Goal: Book appointment/travel/reservation

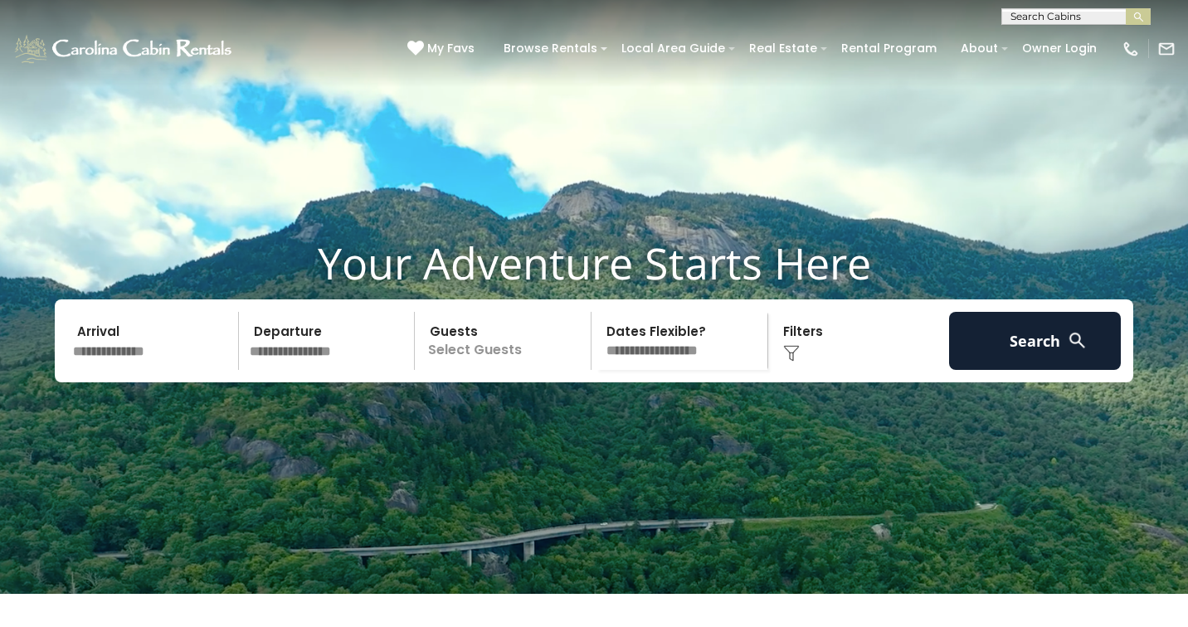
click at [197, 370] on input "text" at bounding box center [153, 341] width 172 height 58
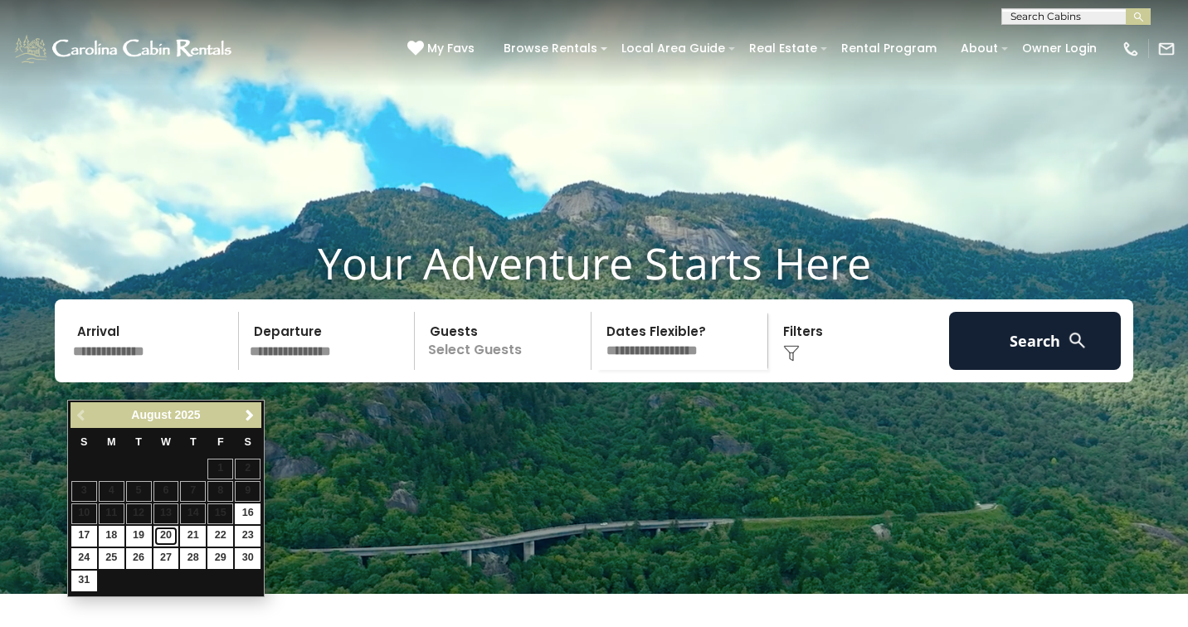
click at [163, 537] on link "20" at bounding box center [167, 536] width 26 height 21
type input "*******"
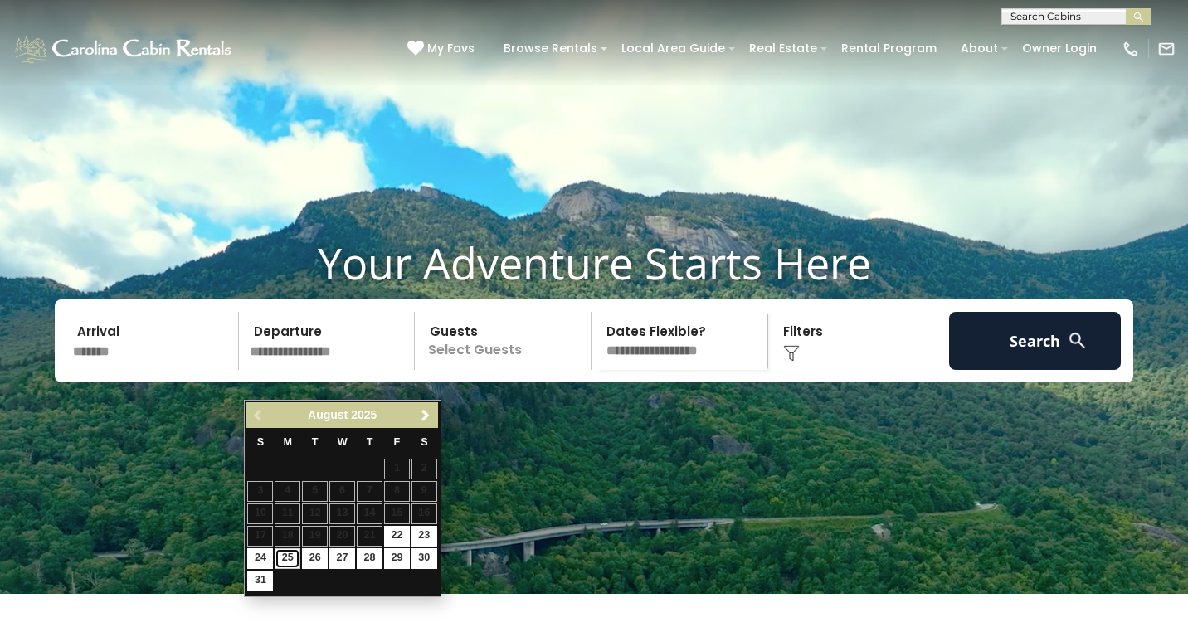
click at [285, 553] on link "25" at bounding box center [288, 558] width 26 height 21
type input "*******"
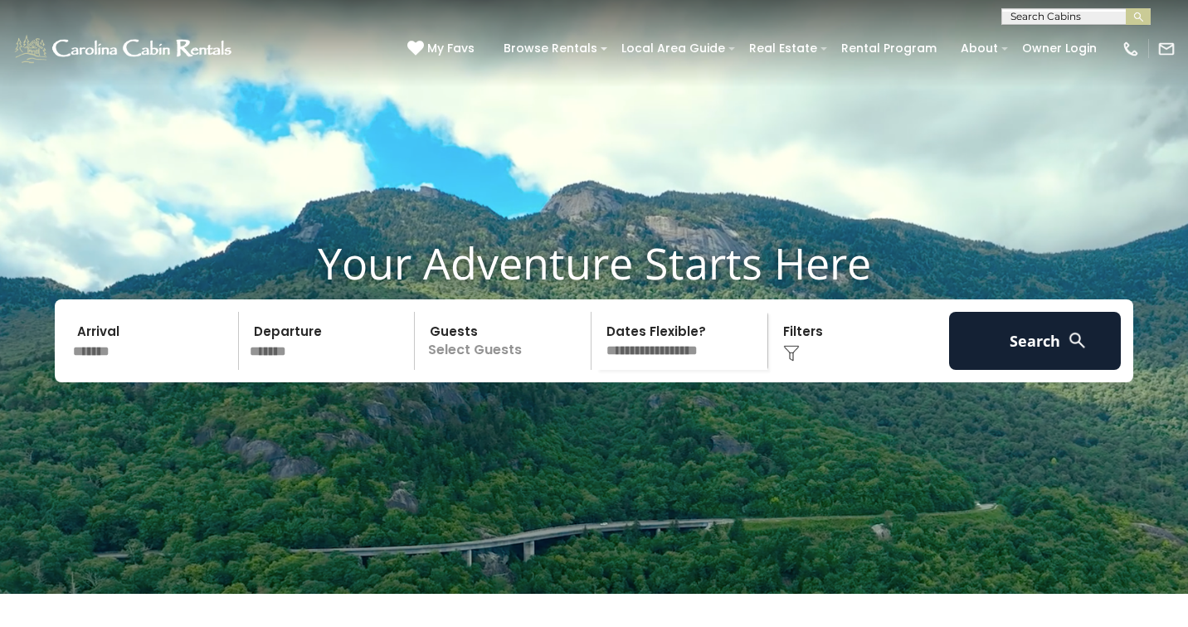
click at [521, 370] on p "Select Guests" at bounding box center [505, 341] width 171 height 58
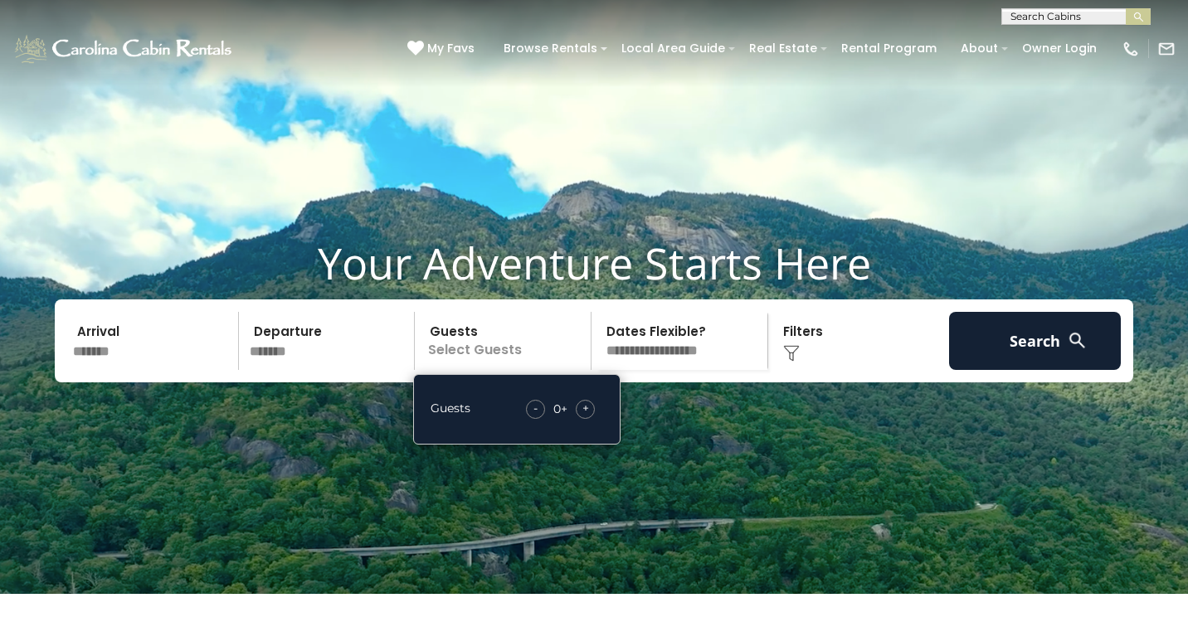
click at [585, 417] on span "+" at bounding box center [585, 408] width 7 height 17
click at [790, 362] on img at bounding box center [791, 353] width 17 height 17
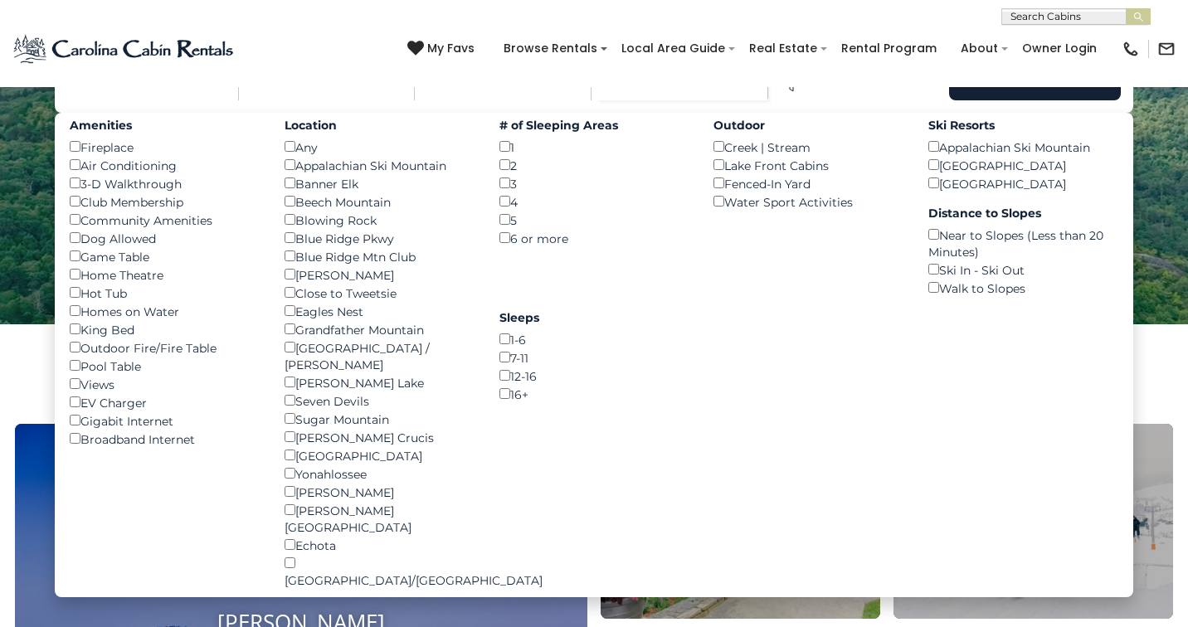
scroll to position [316, 0]
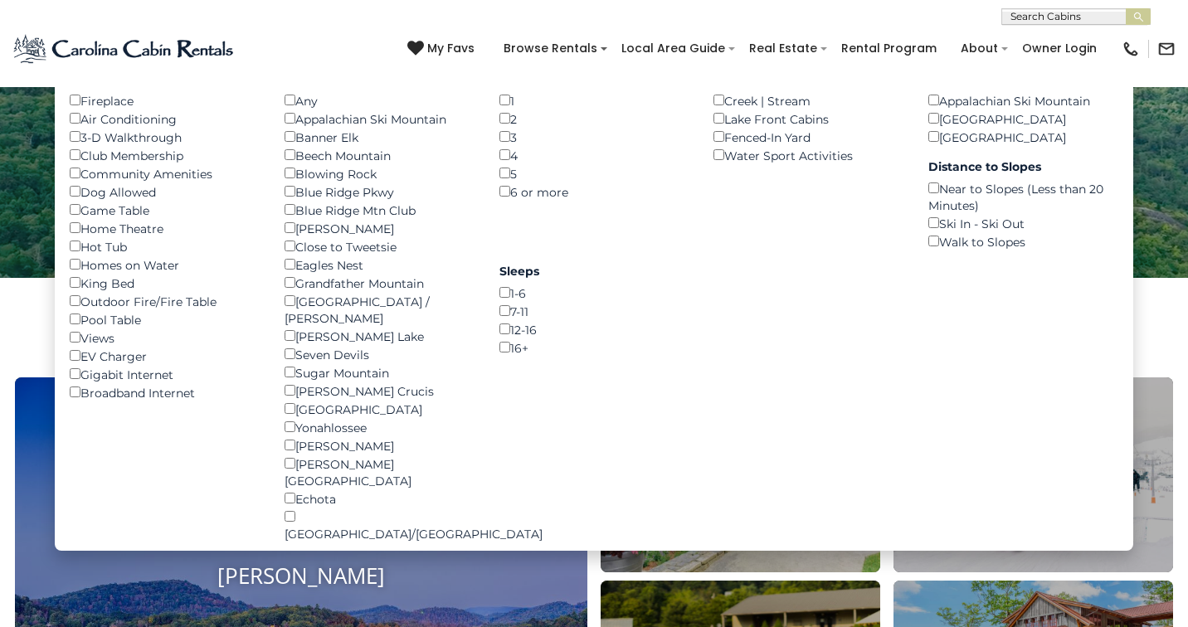
click at [78, 201] on div "Dog Allowed ()" at bounding box center [165, 192] width 190 height 18
click at [504, 110] on div "1 ()" at bounding box center [595, 100] width 190 height 18
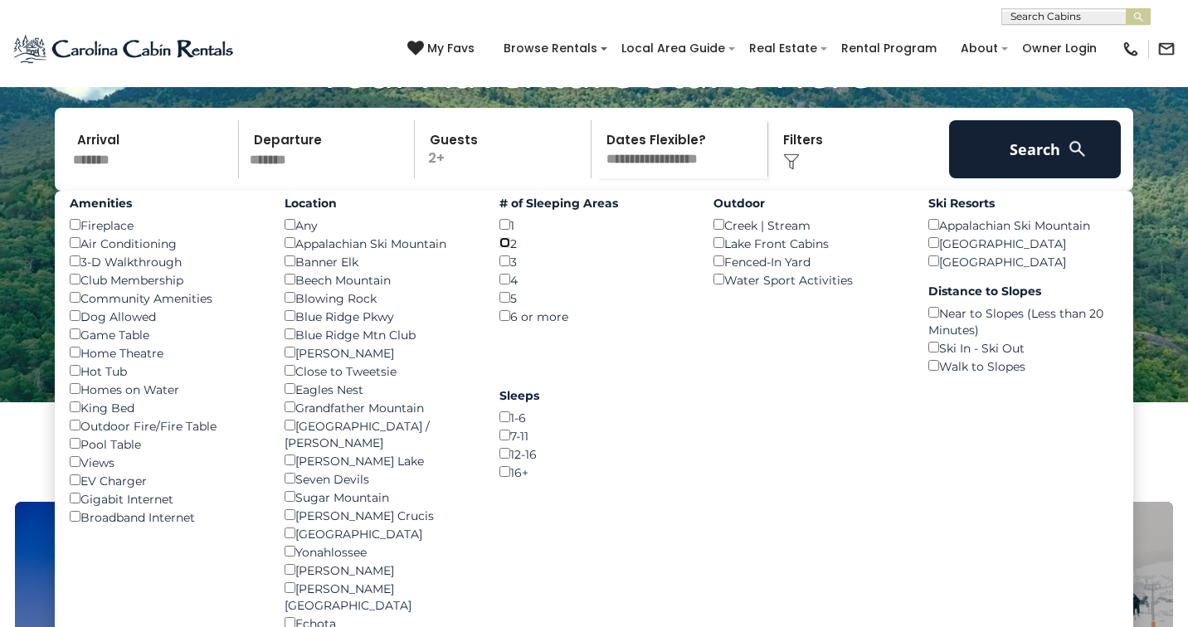
scroll to position [191, 0]
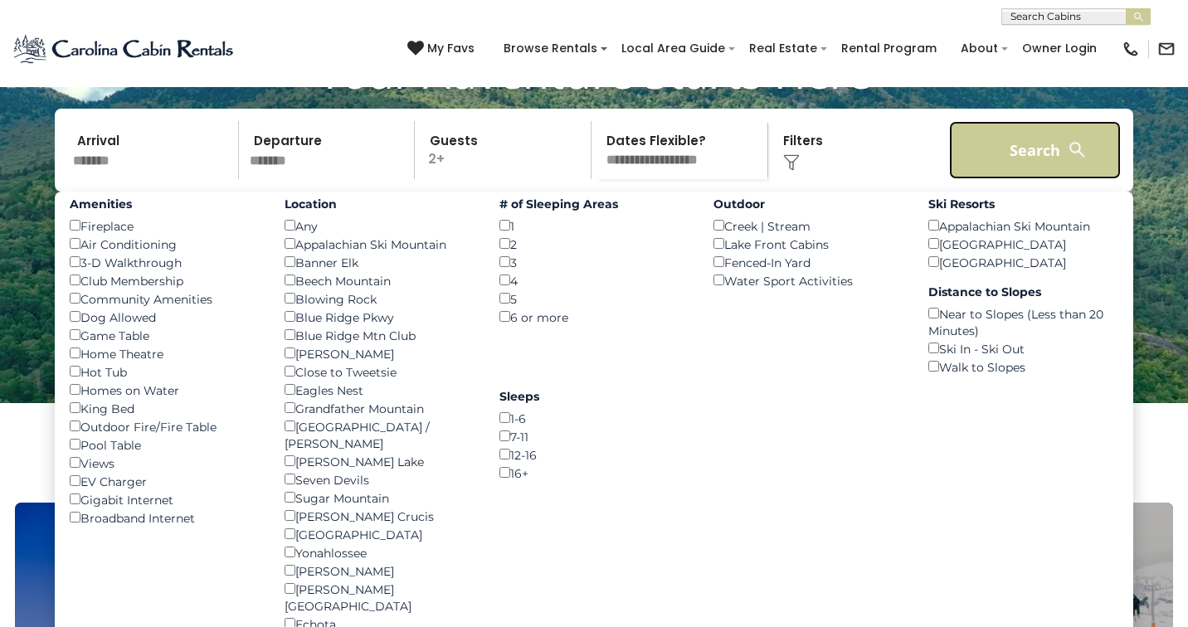
click at [1022, 179] on button "Search" at bounding box center [1035, 150] width 172 height 58
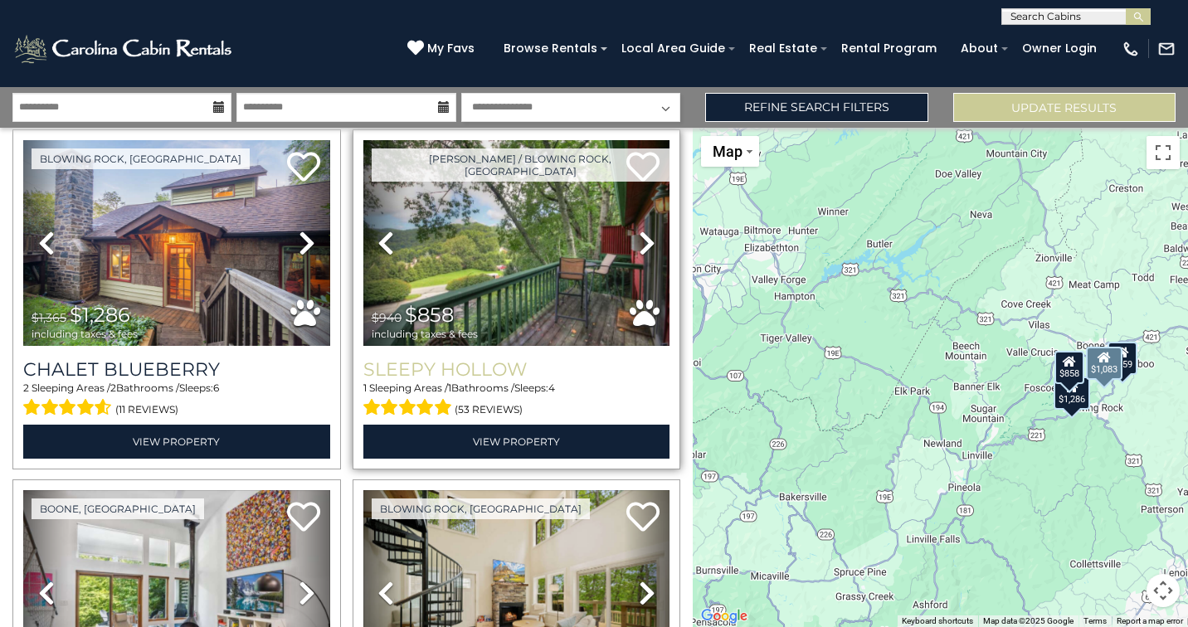
scroll to position [49, 0]
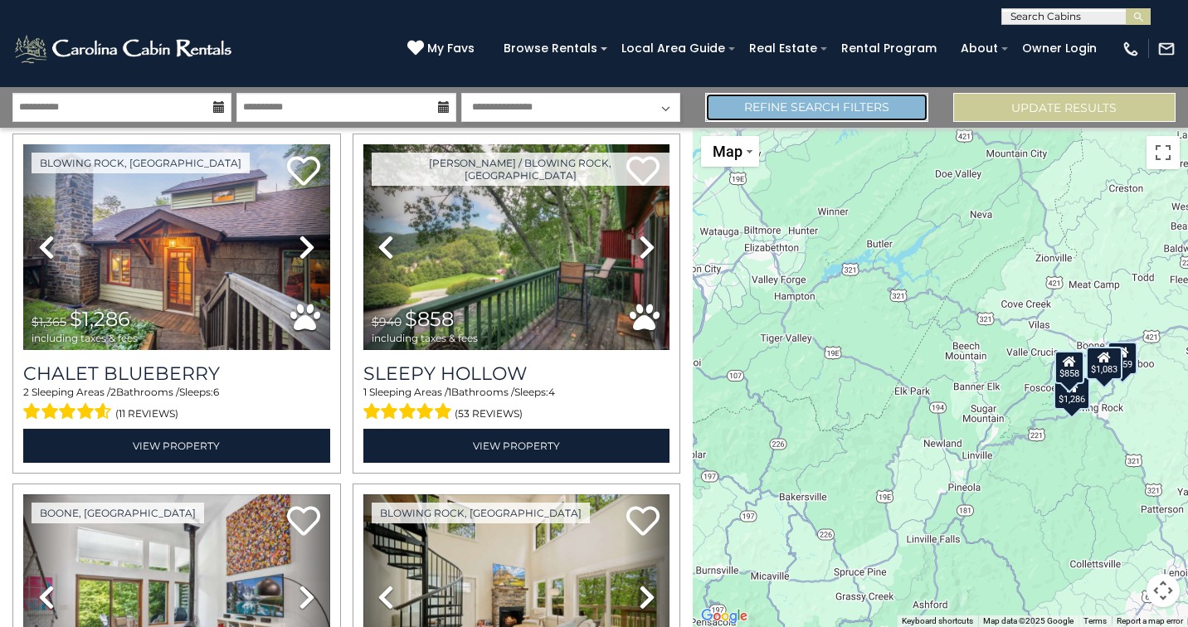
click at [851, 113] on link "Refine Search Filters" at bounding box center [816, 107] width 222 height 29
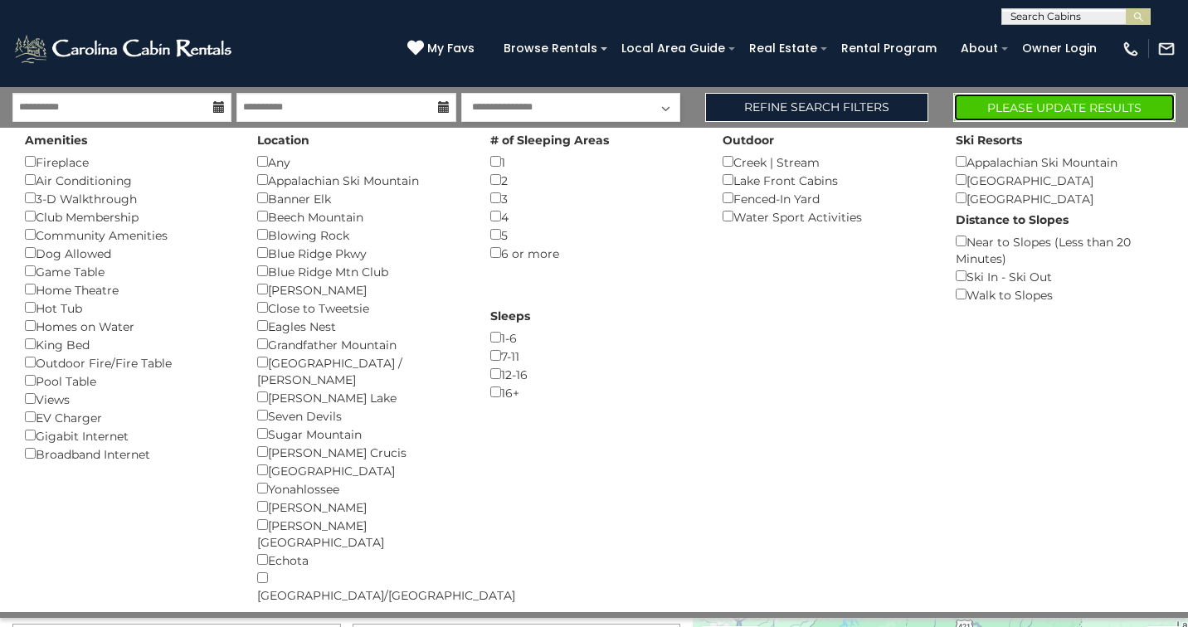
click at [1057, 103] on button "Please Update Results" at bounding box center [1064, 107] width 222 height 29
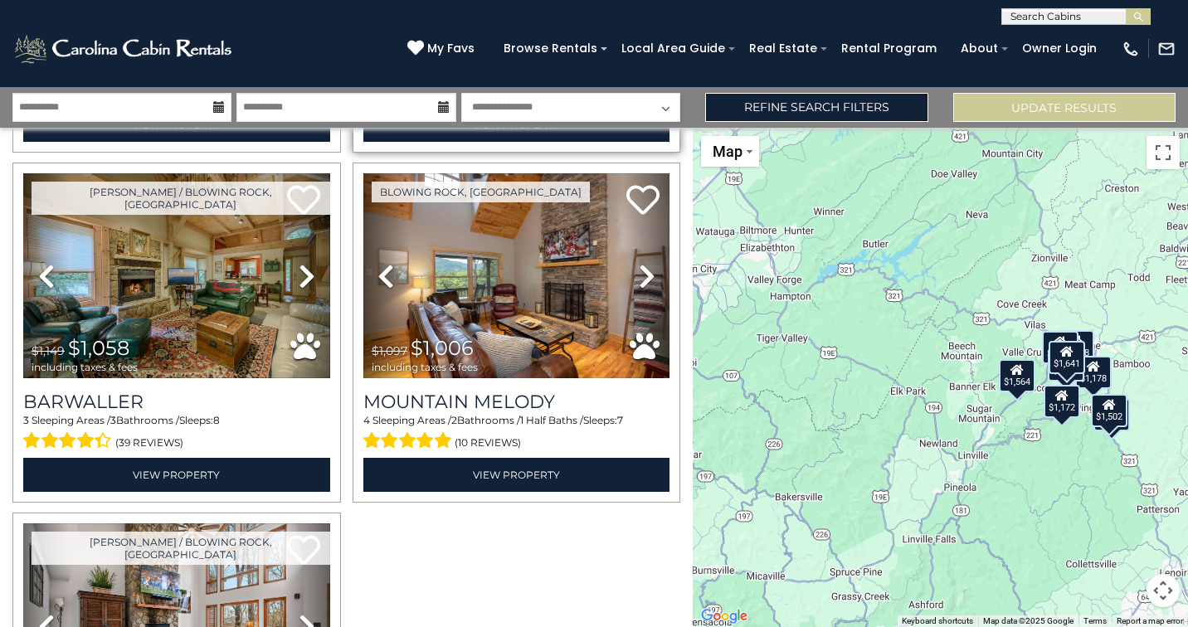
scroll to position [1064, 0]
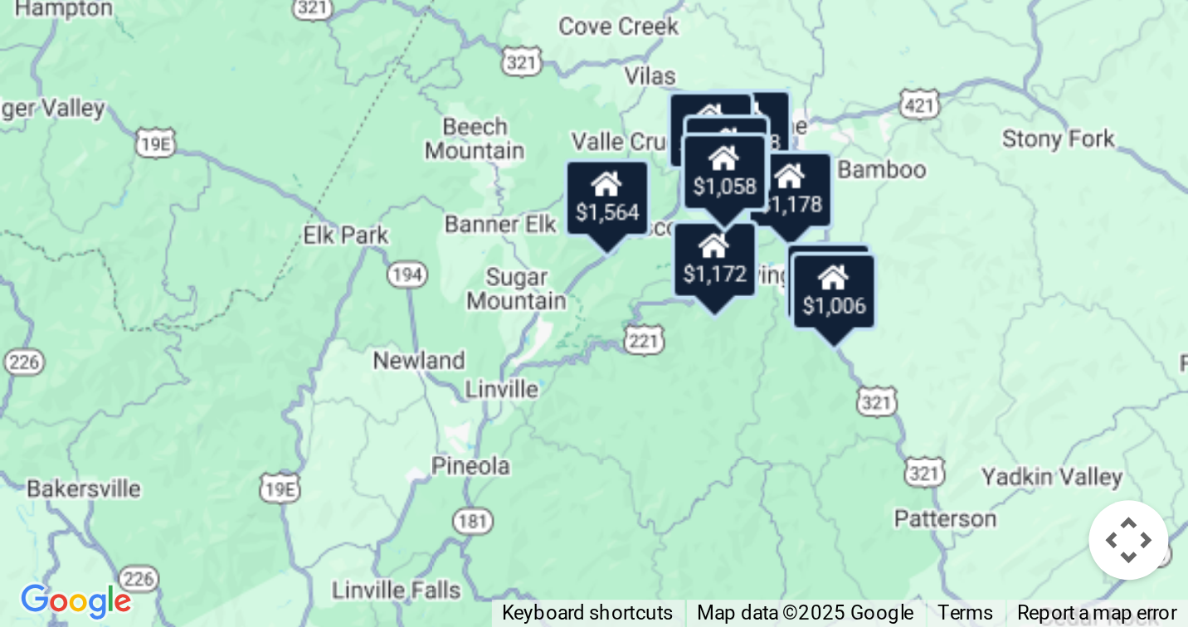
drag, startPoint x: 1104, startPoint y: 515, endPoint x: 1021, endPoint y: 603, distance: 121.5
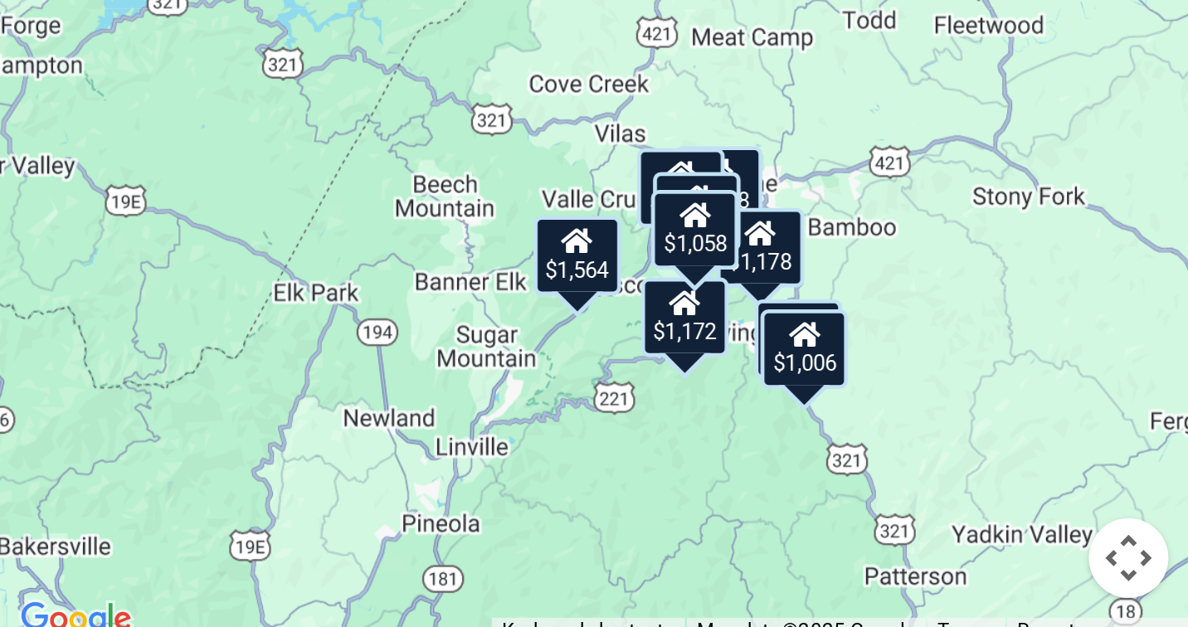
click at [1165, 593] on button "Map camera controls" at bounding box center [1163, 590] width 33 height 33
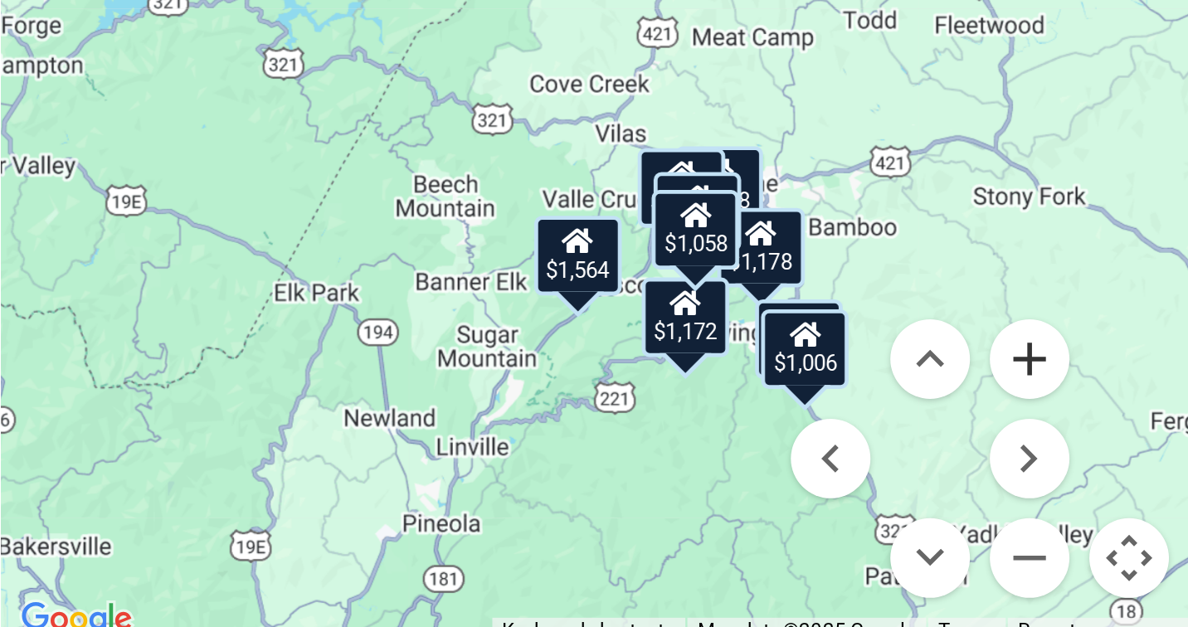
click at [1120, 507] on button "Zoom in" at bounding box center [1121, 507] width 33 height 33
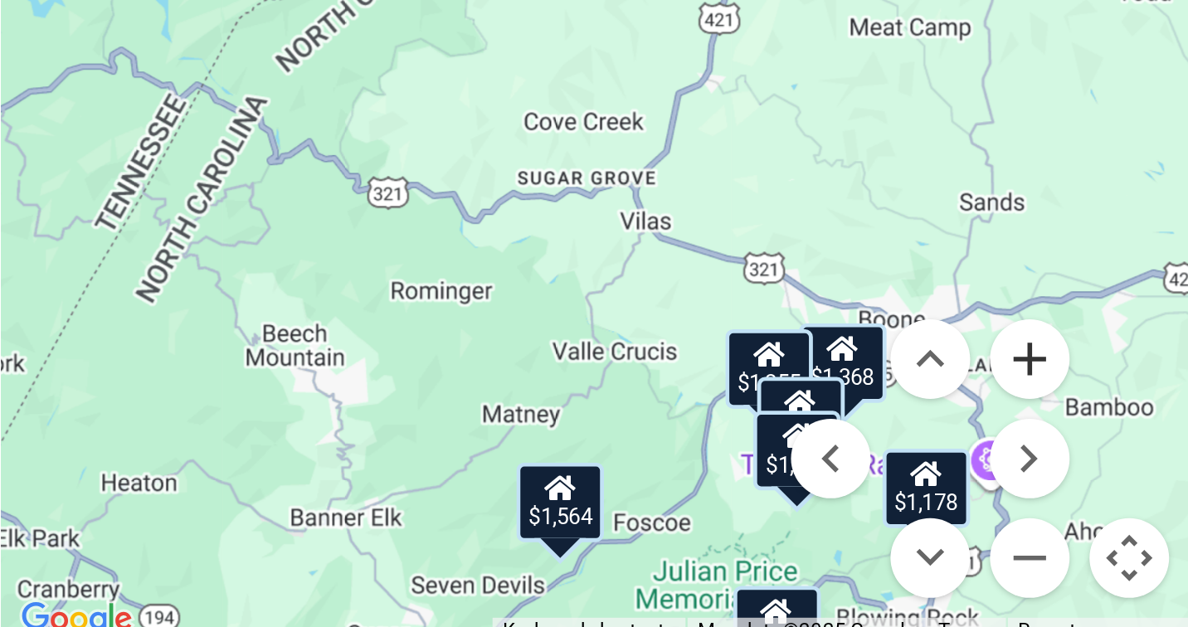
scroll to position [0, 0]
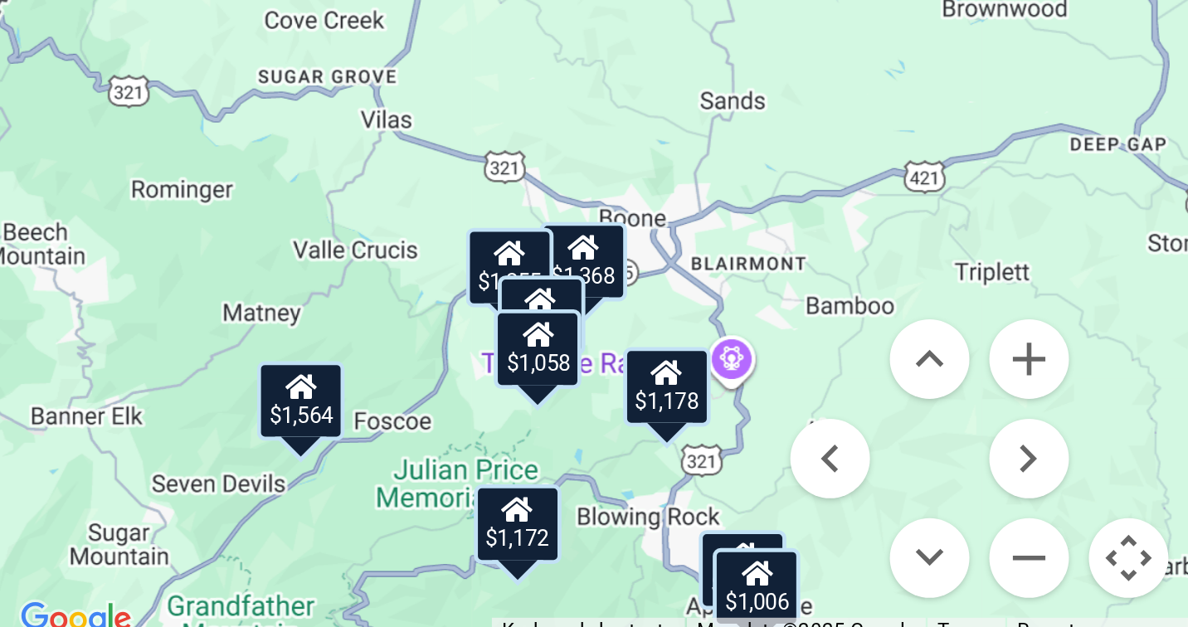
drag, startPoint x: 987, startPoint y: 500, endPoint x: 876, endPoint y: 457, distance: 118.2
click at [876, 457] on div "$1,368 $1,502 $1,178 $1,172 $1,355 $1,564 $1,058 $1,006 $1,641" at bounding box center [940, 378] width 495 height 500
click at [1118, 509] on button "Zoom in" at bounding box center [1121, 507] width 33 height 33
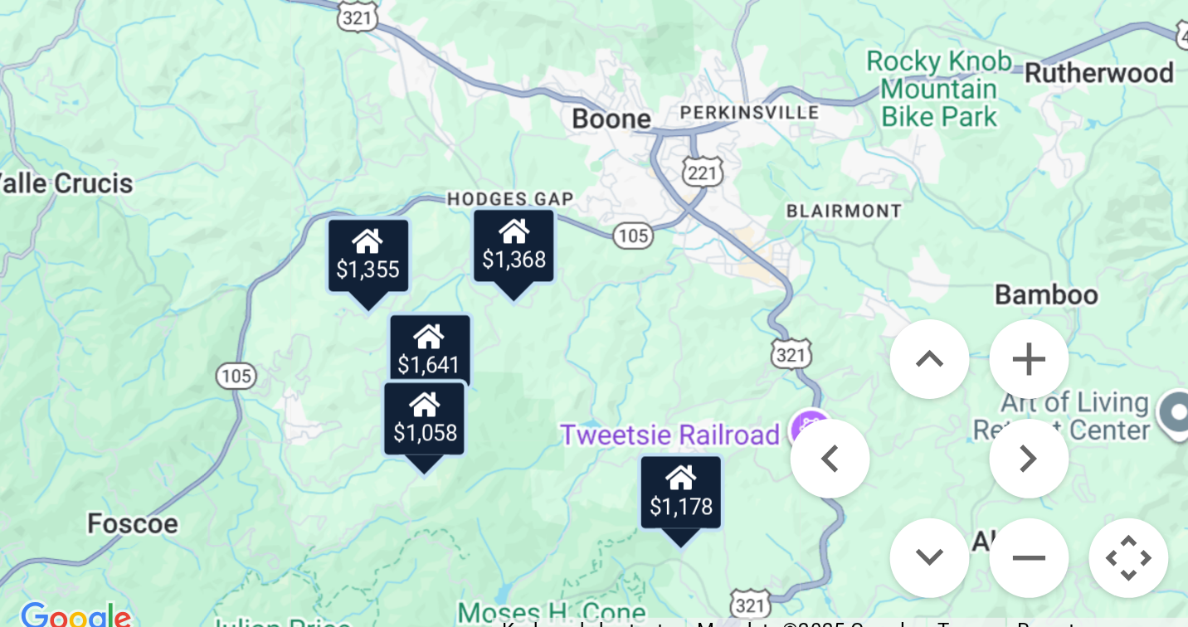
drag, startPoint x: 933, startPoint y: 519, endPoint x: 908, endPoint y: 388, distance: 132.6
click at [908, 389] on div "$1,368 $1,502 $1,178 $1,172 $1,355 $1,564 $1,058 $1,006 $1,641" at bounding box center [940, 378] width 495 height 500
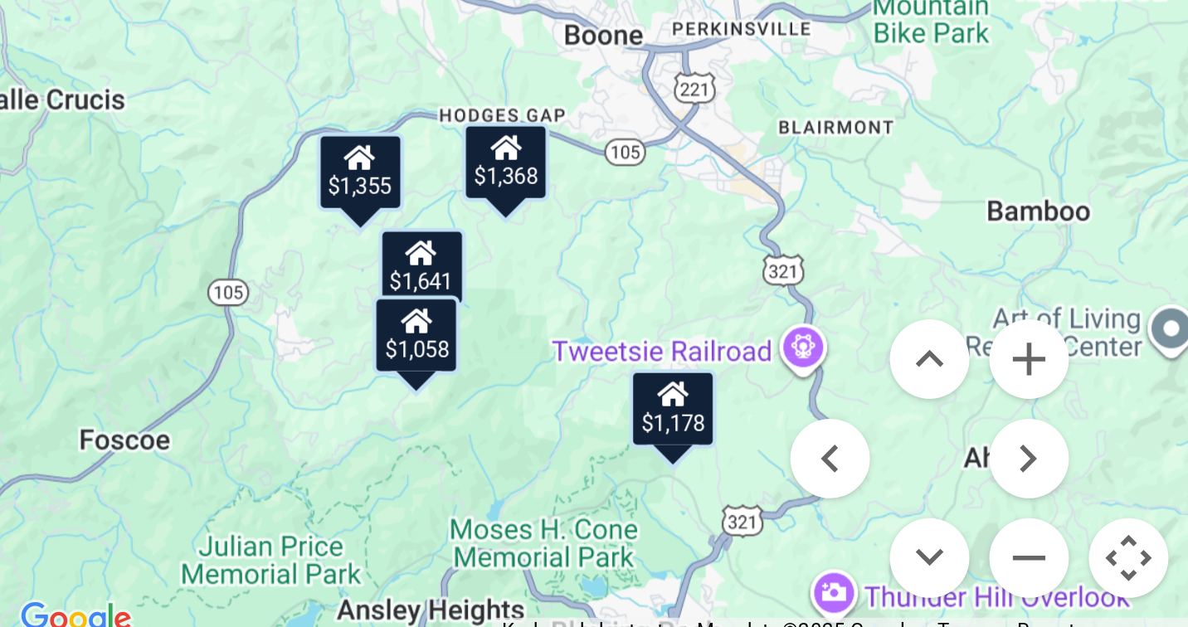
click at [928, 520] on div "$1,368 $1,502 $1,178 $1,172 $1,355 $1,564 $1,058 $1,006 $1,641" at bounding box center [940, 378] width 495 height 500
click at [981, 529] on div "$1,178" at bounding box center [973, 528] width 37 height 33
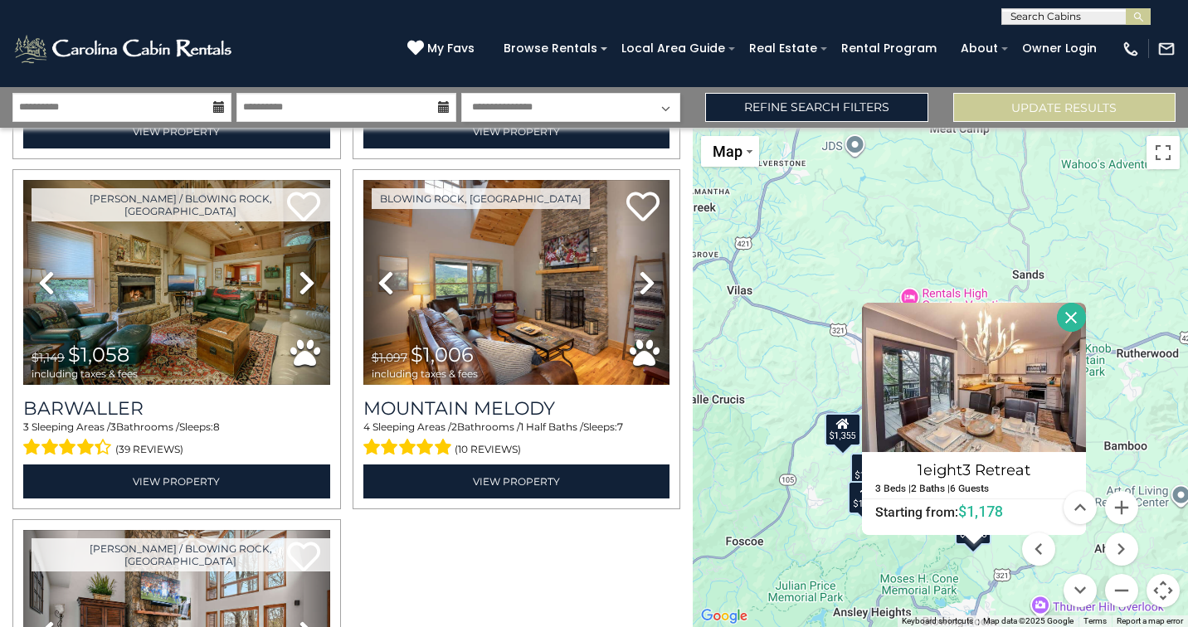
click at [1073, 312] on button "Close" at bounding box center [1071, 317] width 29 height 29
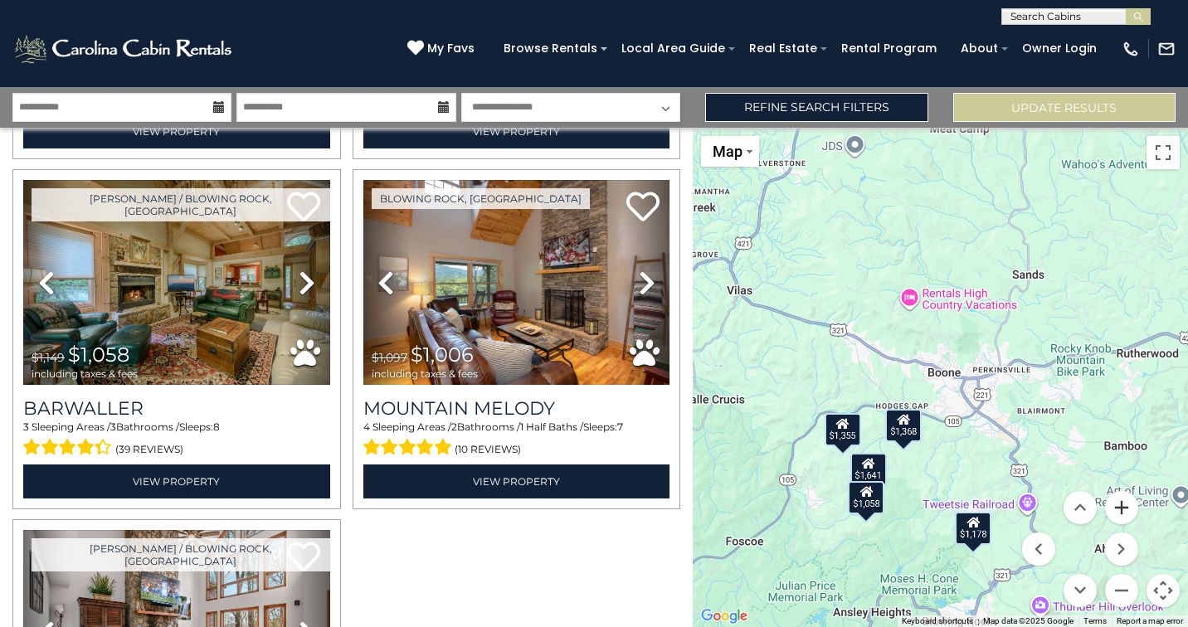
click at [1124, 514] on button "Zoom in" at bounding box center [1121, 507] width 33 height 33
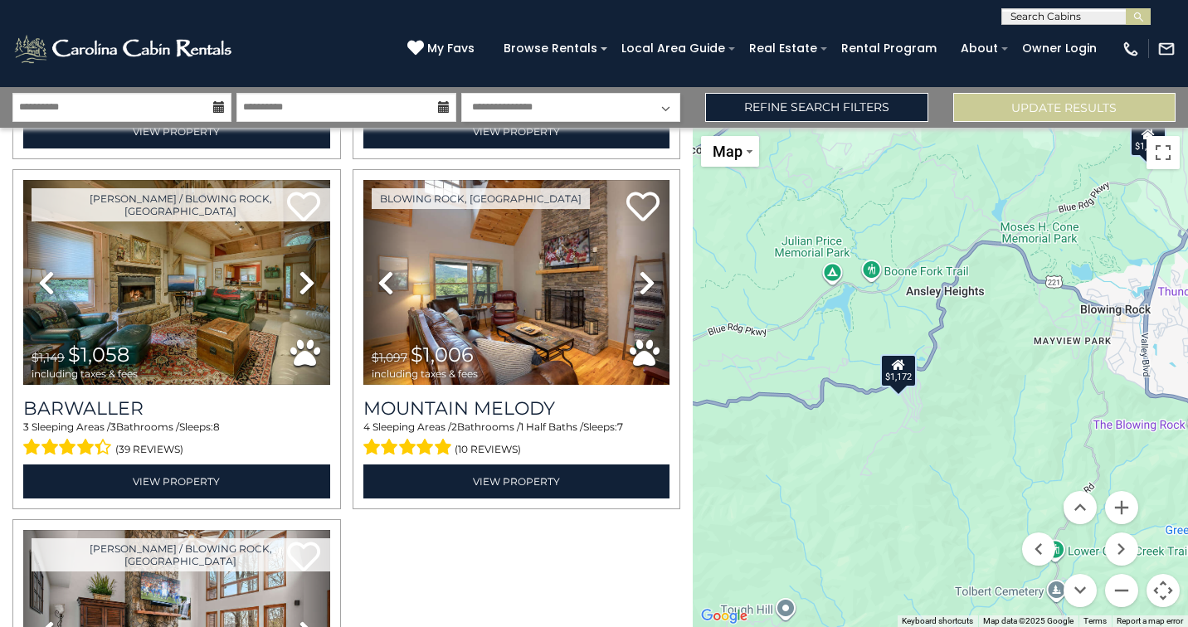
drag, startPoint x: 975, startPoint y: 528, endPoint x: 1119, endPoint y: -29, distance: 575.0
click at [1119, 0] on html "**********" at bounding box center [594, 313] width 1188 height 627
click at [896, 379] on div "$1,172" at bounding box center [899, 373] width 37 height 33
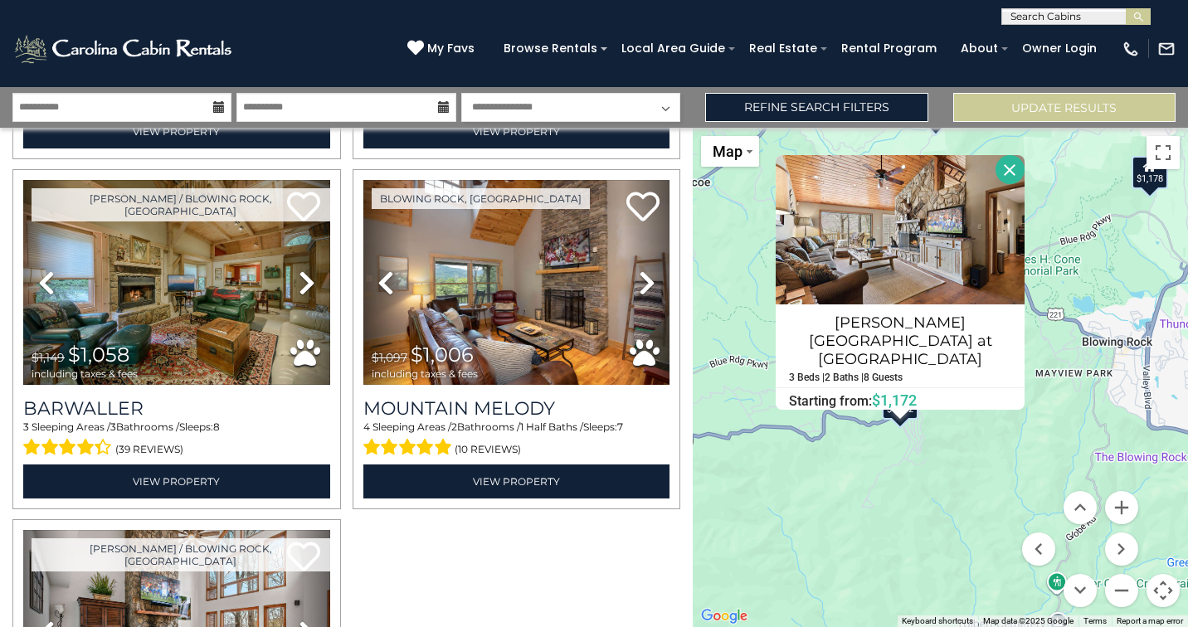
click at [978, 451] on div "$1,368 $1,502 $1,178 $1,172 $1,355 $1,564 $1,058 $1,006 $1,641 Laurel Ridge Lod…" at bounding box center [940, 378] width 495 height 500
click at [1011, 184] on button "Close" at bounding box center [1010, 169] width 29 height 29
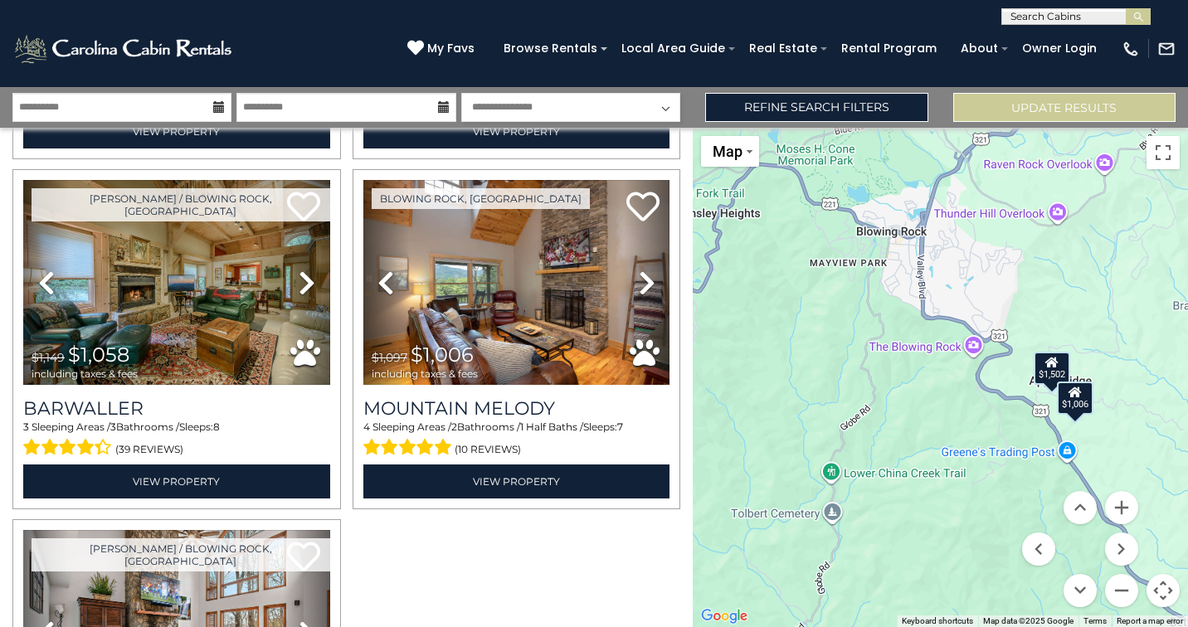
drag, startPoint x: 952, startPoint y: 461, endPoint x: 724, endPoint y: 352, distance: 253.1
click at [724, 352] on div "$1,368 $1,502 $1,178 $1,172 $1,355 $1,564 $1,058 $1,006 $1,641" at bounding box center [940, 378] width 495 height 500
click at [1123, 504] on button "Zoom in" at bounding box center [1121, 507] width 33 height 33
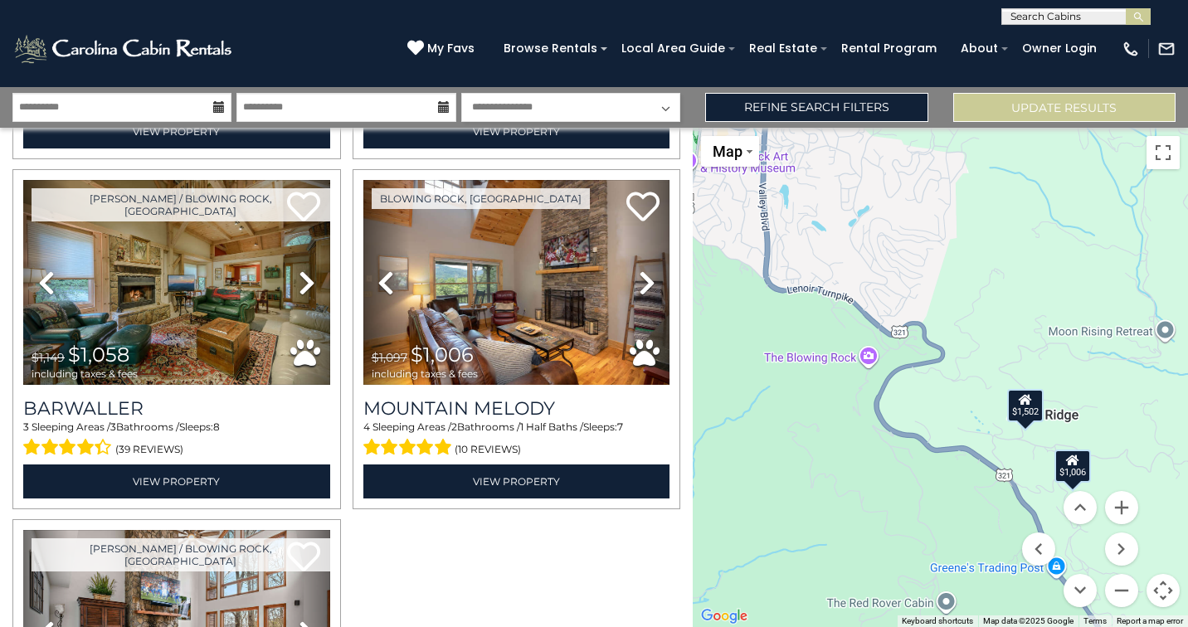
drag, startPoint x: 1034, startPoint y: 436, endPoint x: 894, endPoint y: 466, distance: 143.4
click at [894, 466] on div "$1,368 $1,502 $1,178 $1,172 $1,355 $1,564 $1,058 $1,006 $1,641" at bounding box center [940, 378] width 495 height 500
click at [1024, 407] on div "$1,502" at bounding box center [1024, 405] width 37 height 33
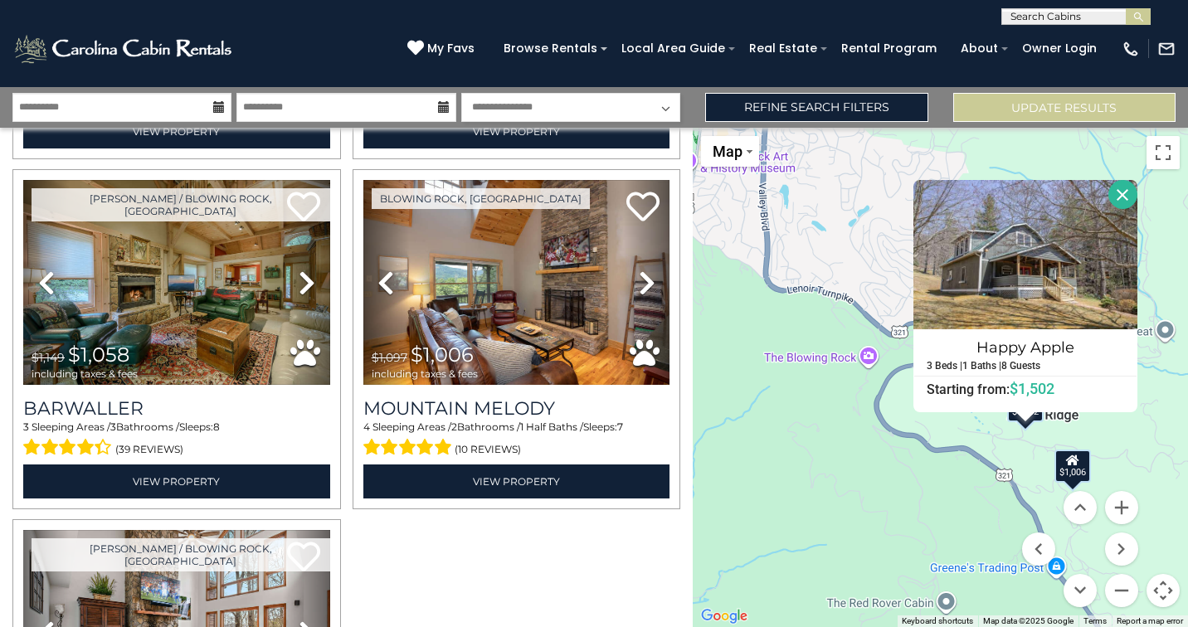
click at [1070, 483] on div "$1,368 $1,502 $1,178 $1,172 $1,355 $1,564 $1,058 $1,006 $1,641 Happy Apple 3 Be…" at bounding box center [940, 378] width 495 height 500
click at [1078, 467] on div "$1,006" at bounding box center [1072, 466] width 37 height 33
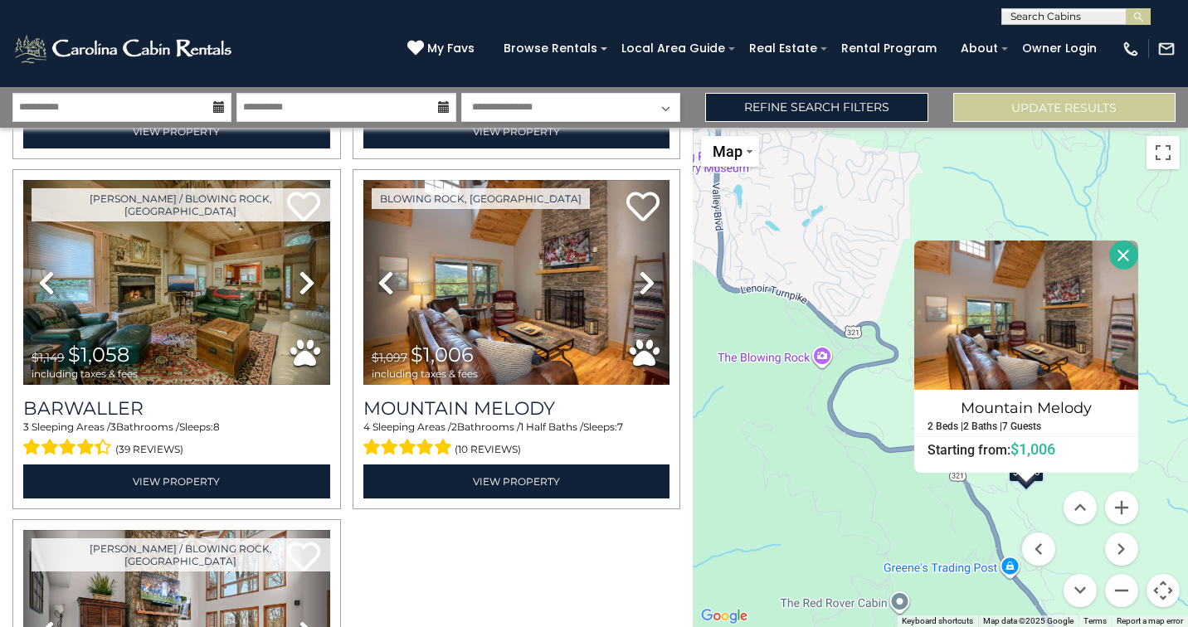
click at [1126, 251] on button "Close" at bounding box center [1123, 255] width 29 height 29
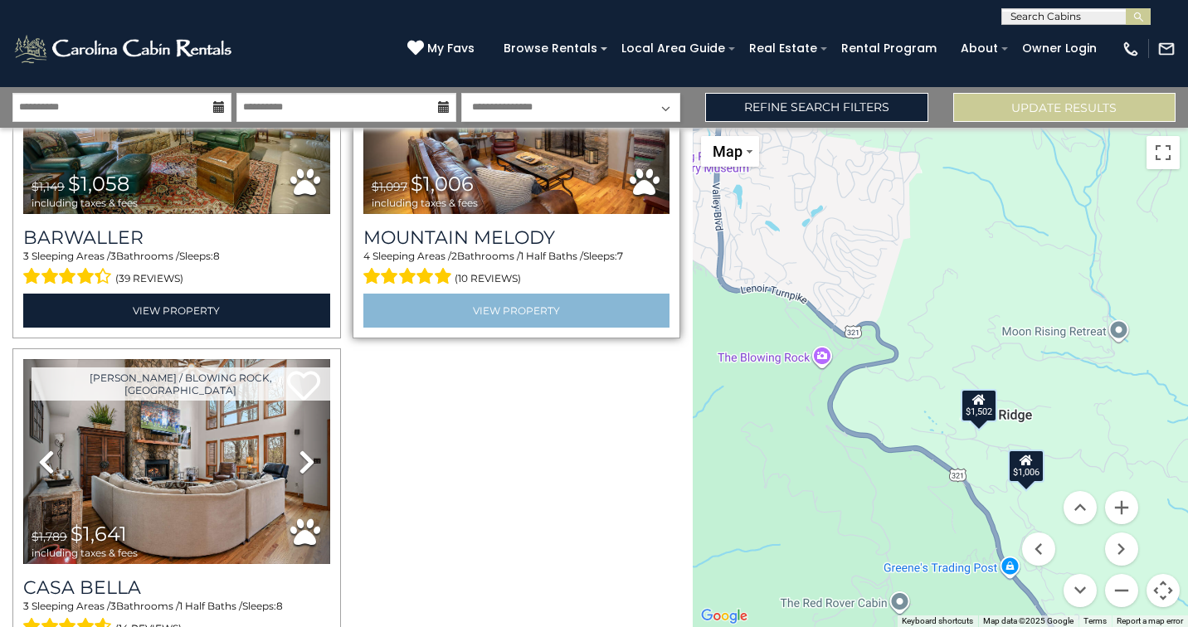
scroll to position [1364, 0]
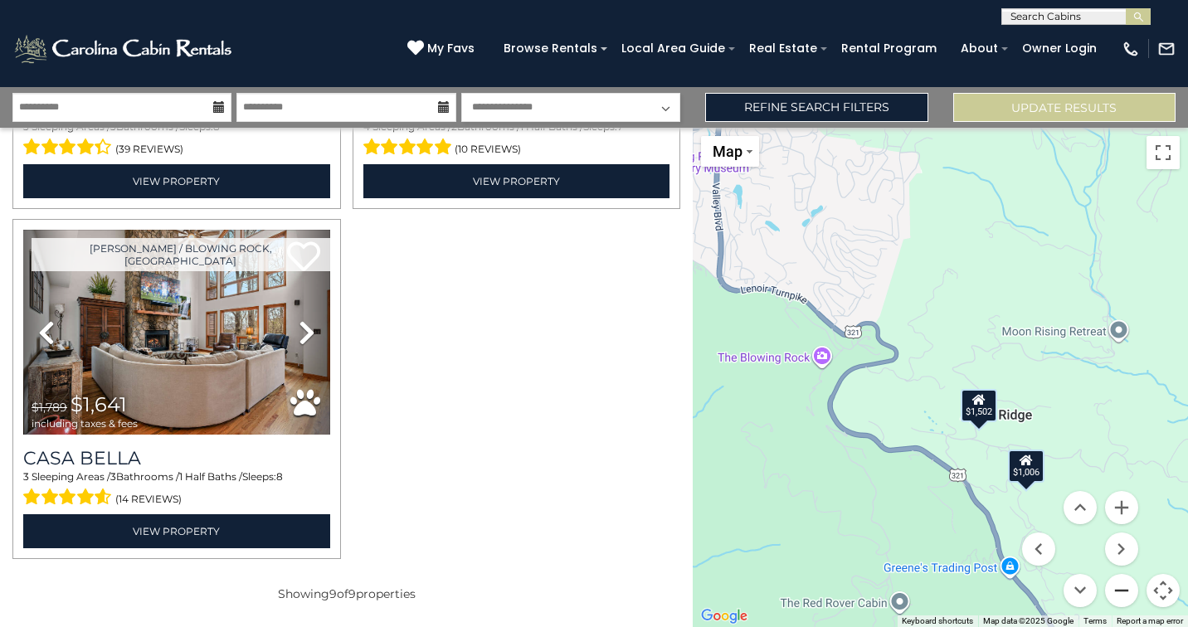
click at [1124, 597] on button "Zoom out" at bounding box center [1121, 590] width 33 height 33
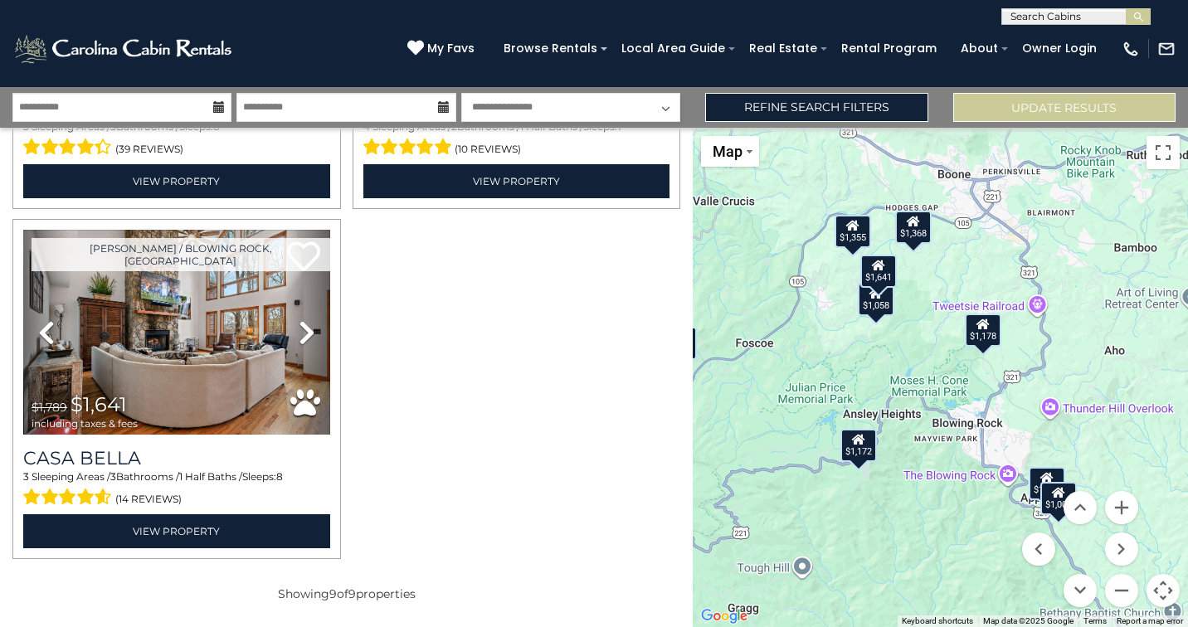
drag, startPoint x: 889, startPoint y: 495, endPoint x: 986, endPoint y: 607, distance: 148.9
click at [986, 607] on div "$1,368 $1,502 $1,178 $1,172 $1,355 $1,564 $1,058 $1,006 $1,641" at bounding box center [940, 378] width 495 height 500
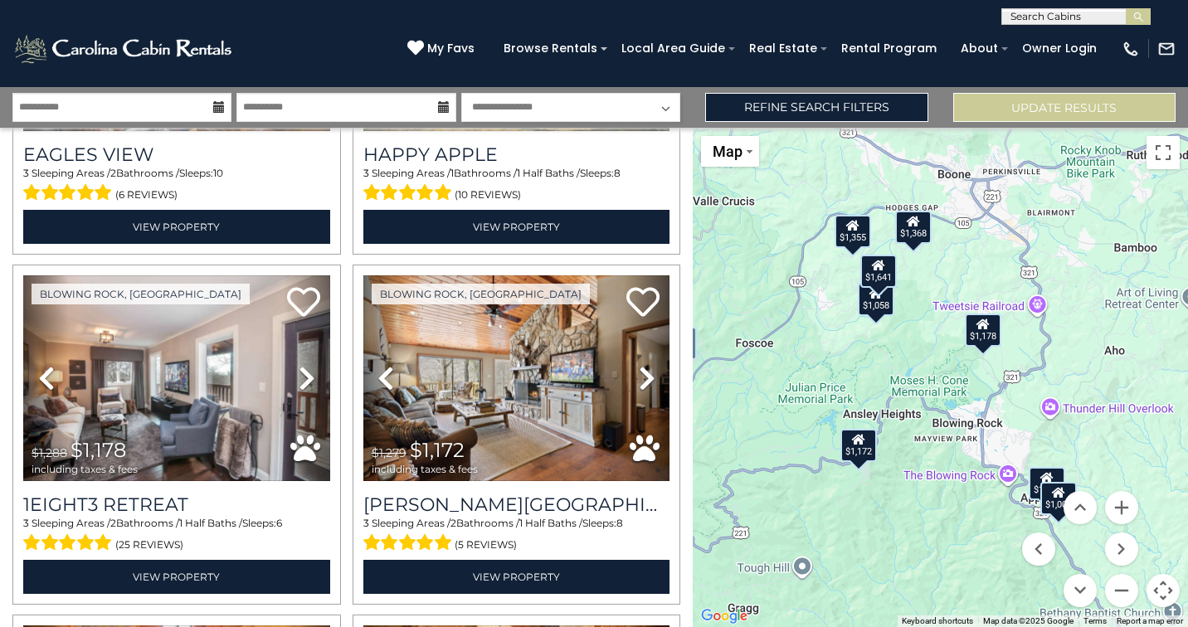
scroll to position [264, 0]
